Goal: Task Accomplishment & Management: Use online tool/utility

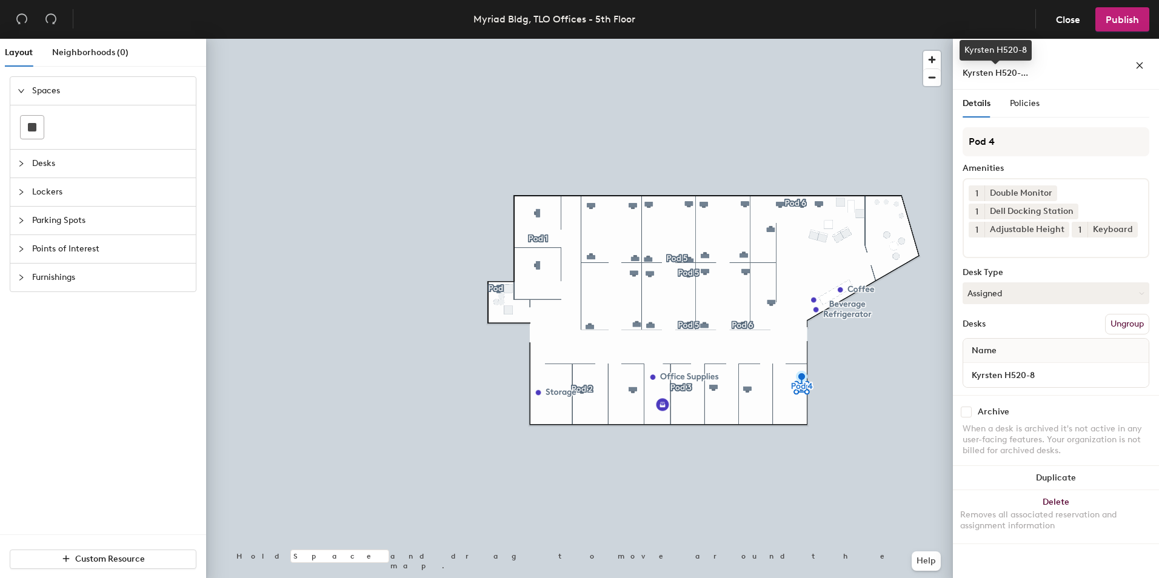
click at [1010, 69] on span "Kyrsten H520-..." at bounding box center [994, 73] width 65 height 10
drag, startPoint x: 1010, startPoint y: 69, endPoint x: 1047, endPoint y: 48, distance: 42.8
click at [1048, 48] on div "Desks Kyrsten H520-..." at bounding box center [1056, 64] width 206 height 51
click at [1137, 373] on input "Kyrsten H520-8" at bounding box center [1055, 375] width 181 height 17
click at [1050, 376] on input "Kyrsten H520-8" at bounding box center [1055, 375] width 181 height 17
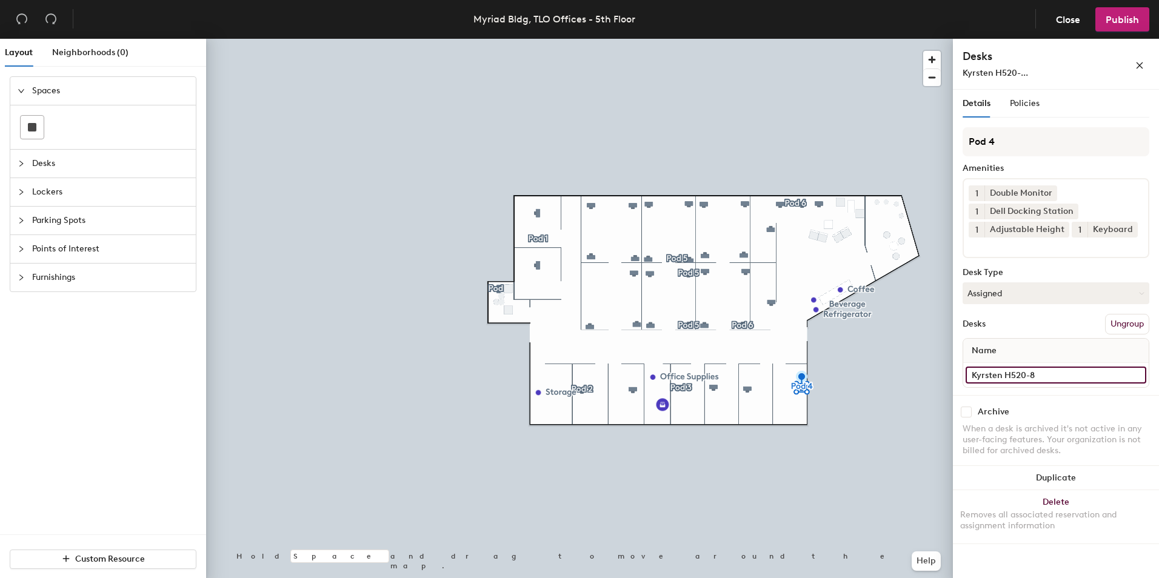
click at [1046, 375] on input "Kyrsten H520-8" at bounding box center [1055, 375] width 181 height 17
click at [1005, 373] on input "Kyrsten H520-8" at bounding box center [1055, 375] width 181 height 17
type input "H520-8"
click at [1133, 399] on div "Archive When a desk is archived it's not active in any user-facing features. Yo…" at bounding box center [1056, 433] width 206 height 76
click at [1138, 21] on span "Publish" at bounding box center [1121, 20] width 33 height 12
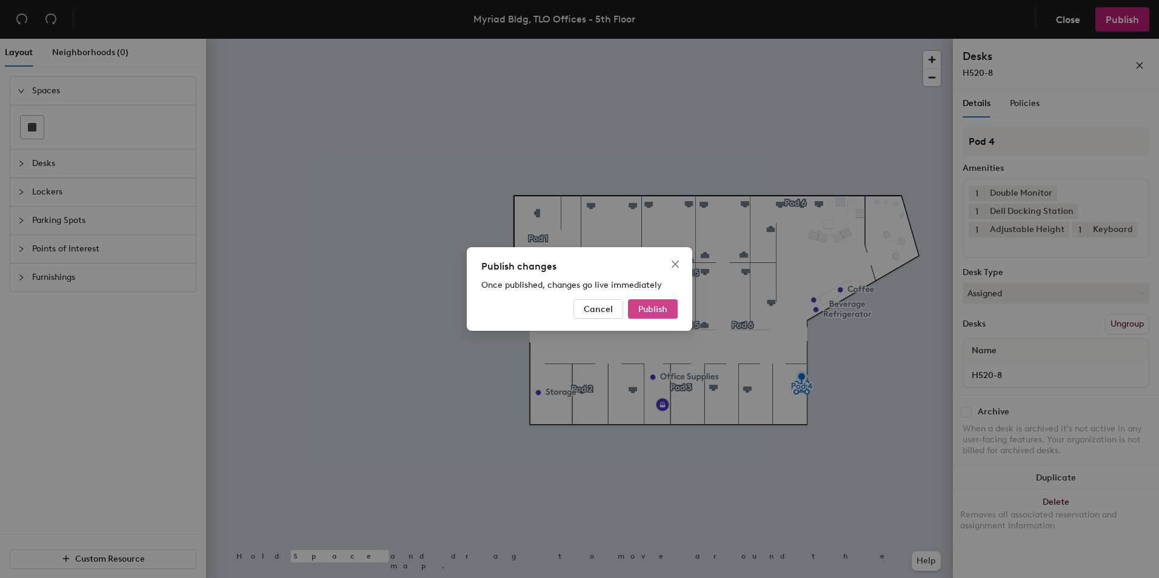
click at [664, 308] on span "Publish" at bounding box center [652, 309] width 29 height 10
